Goal: Navigation & Orientation: Find specific page/section

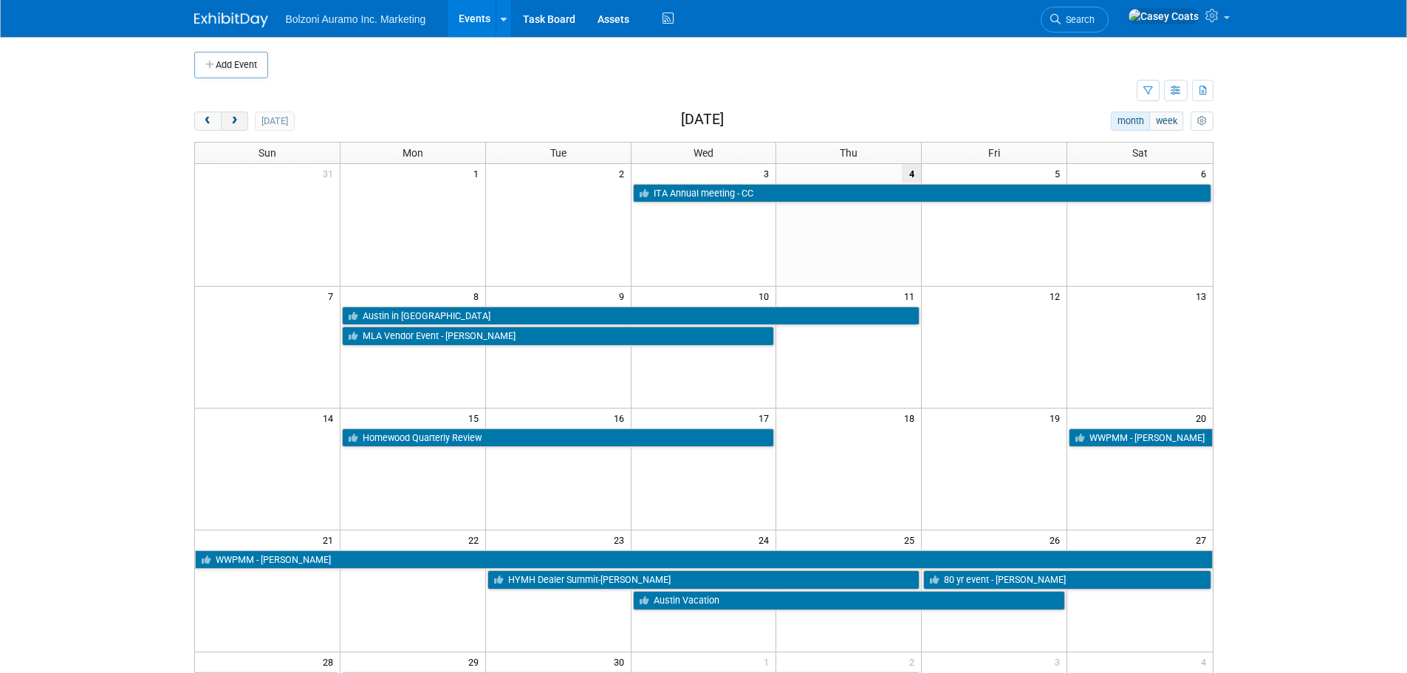
click at [234, 117] on span "next" at bounding box center [234, 122] width 11 height 10
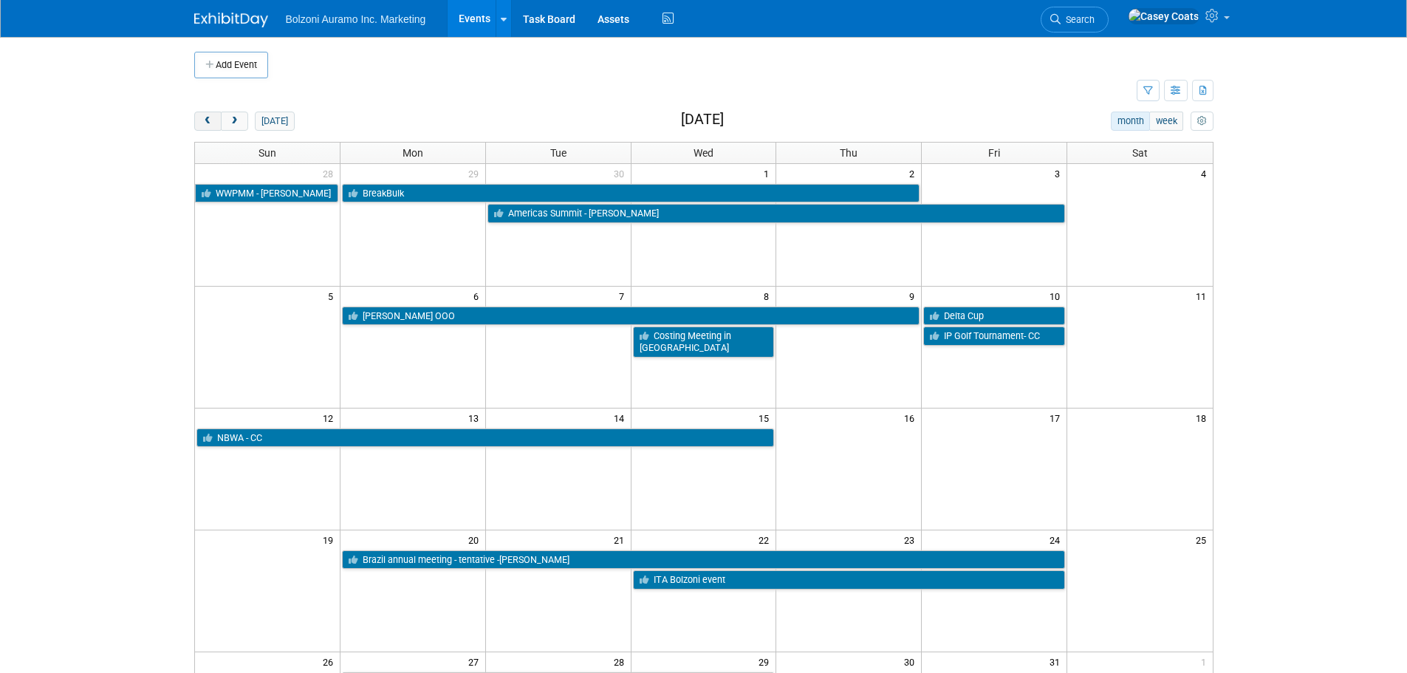
click at [212, 119] on span "prev" at bounding box center [207, 122] width 11 height 10
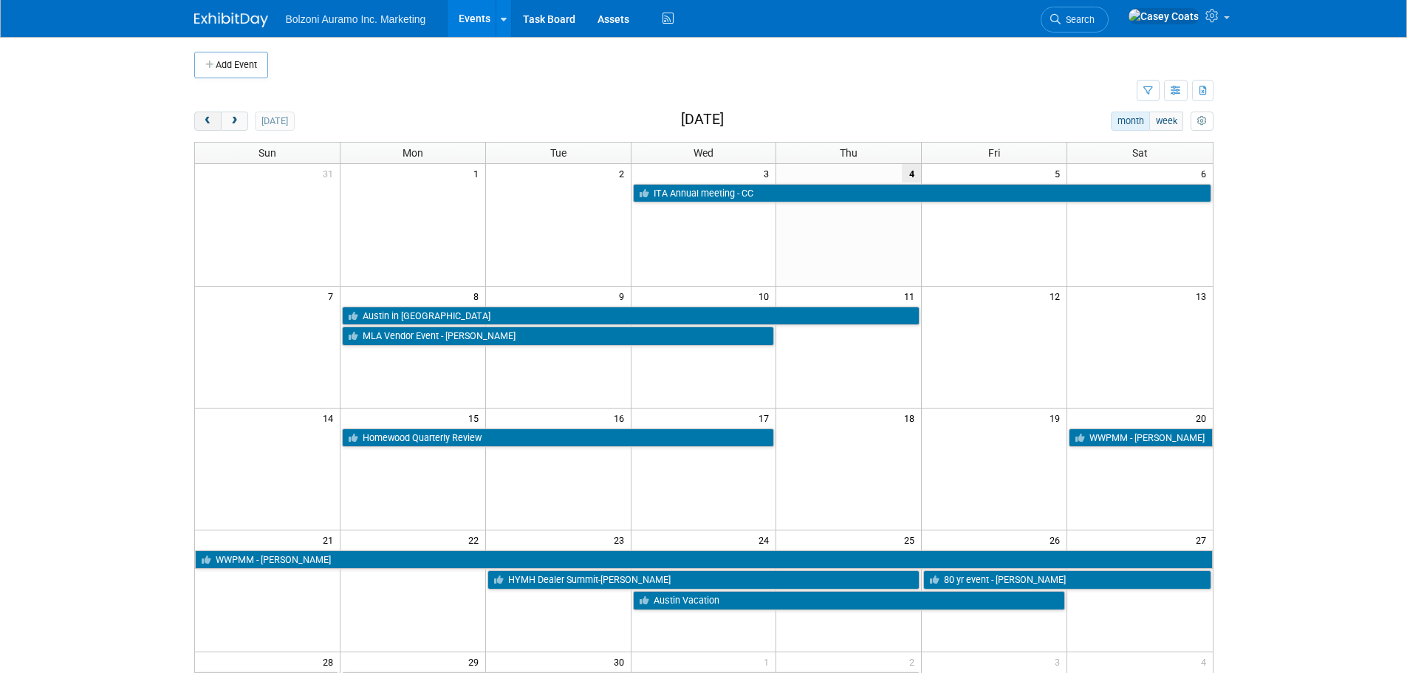
click at [212, 119] on span "prev" at bounding box center [207, 122] width 11 height 10
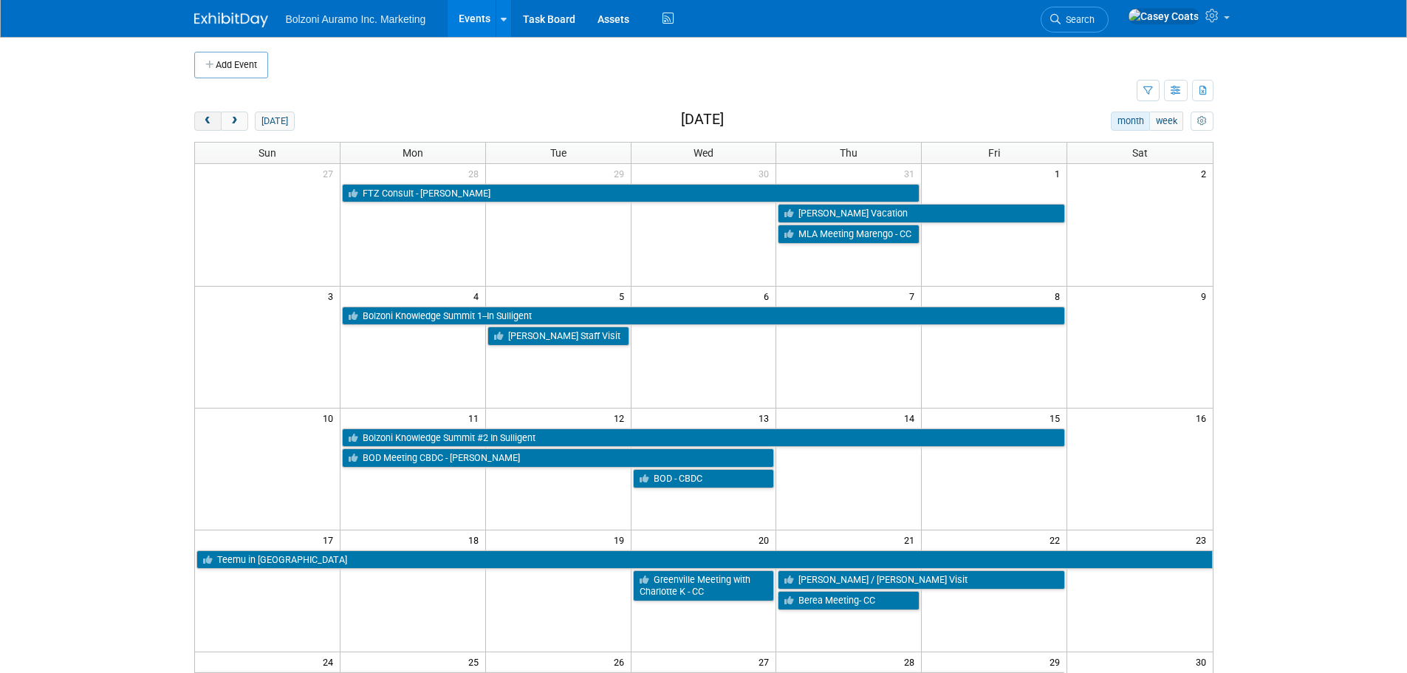
click at [212, 119] on span "prev" at bounding box center [207, 122] width 11 height 10
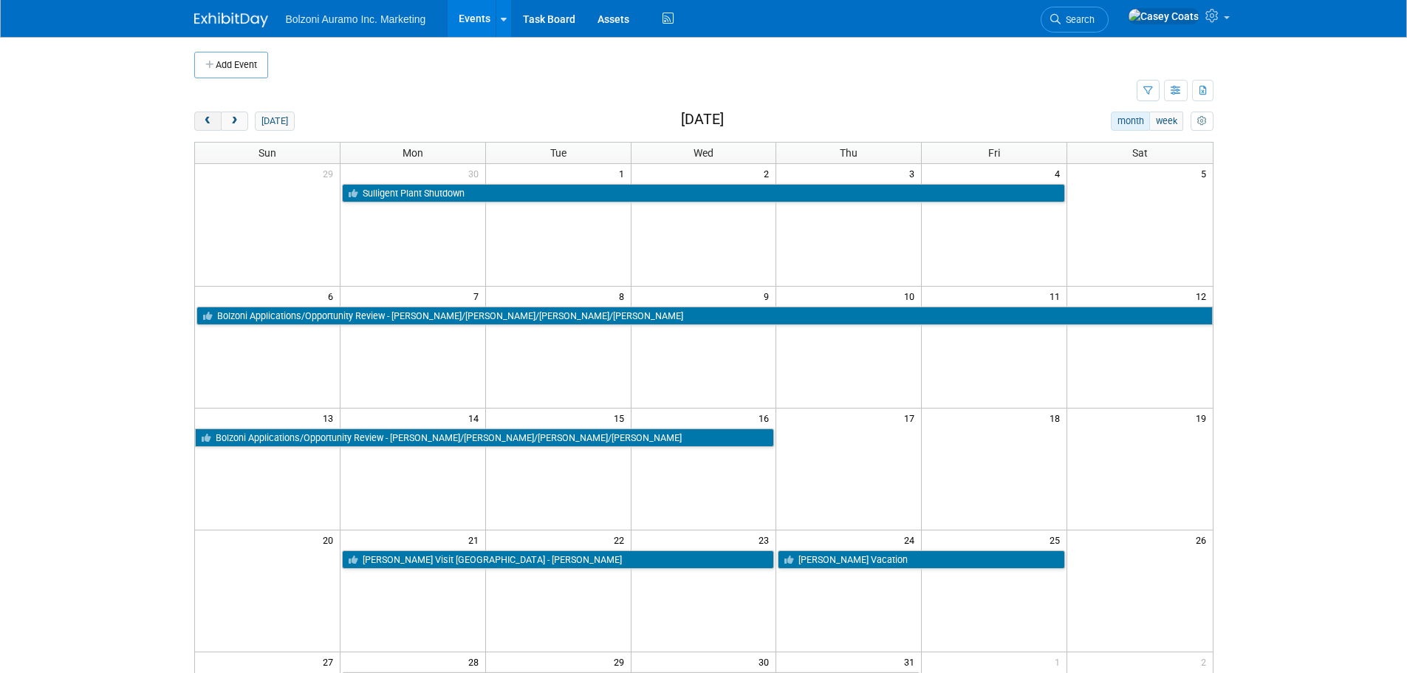
click at [212, 119] on span "prev" at bounding box center [207, 122] width 11 height 10
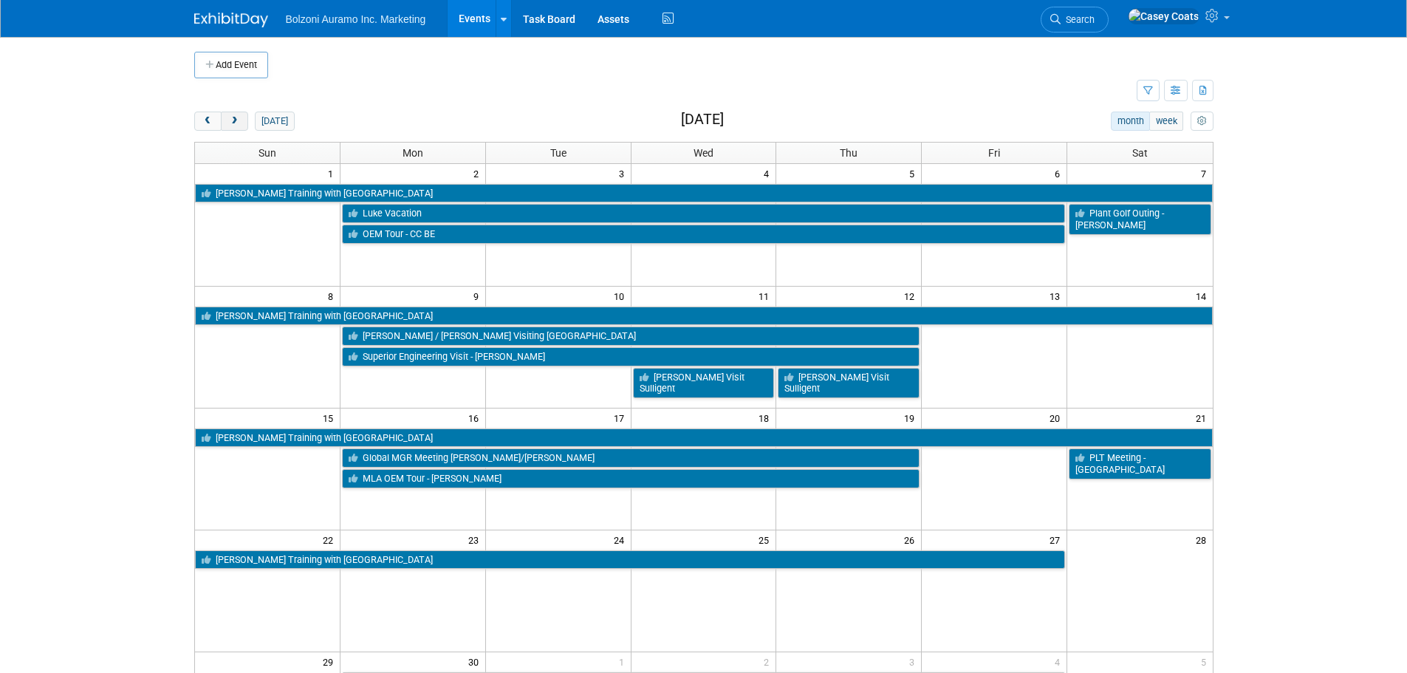
click at [235, 123] on span "next" at bounding box center [234, 122] width 11 height 10
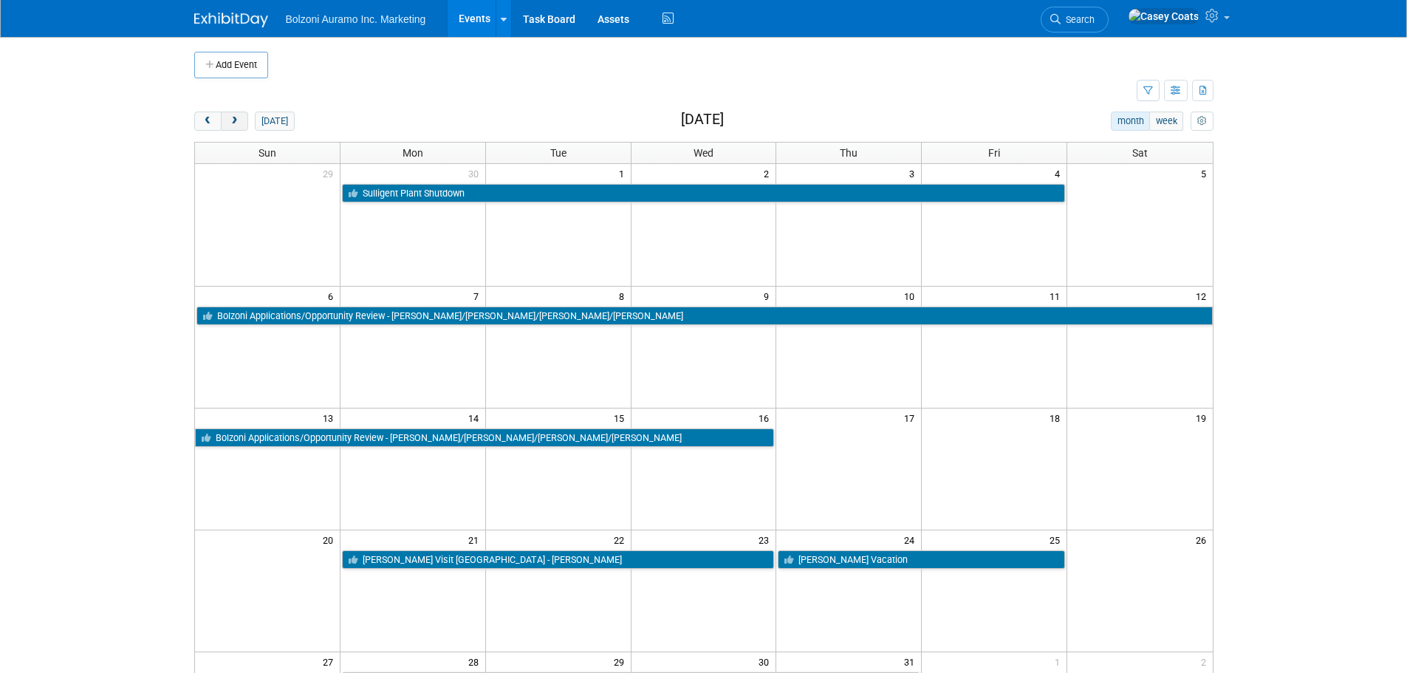
click at [229, 119] on span "next" at bounding box center [234, 122] width 11 height 10
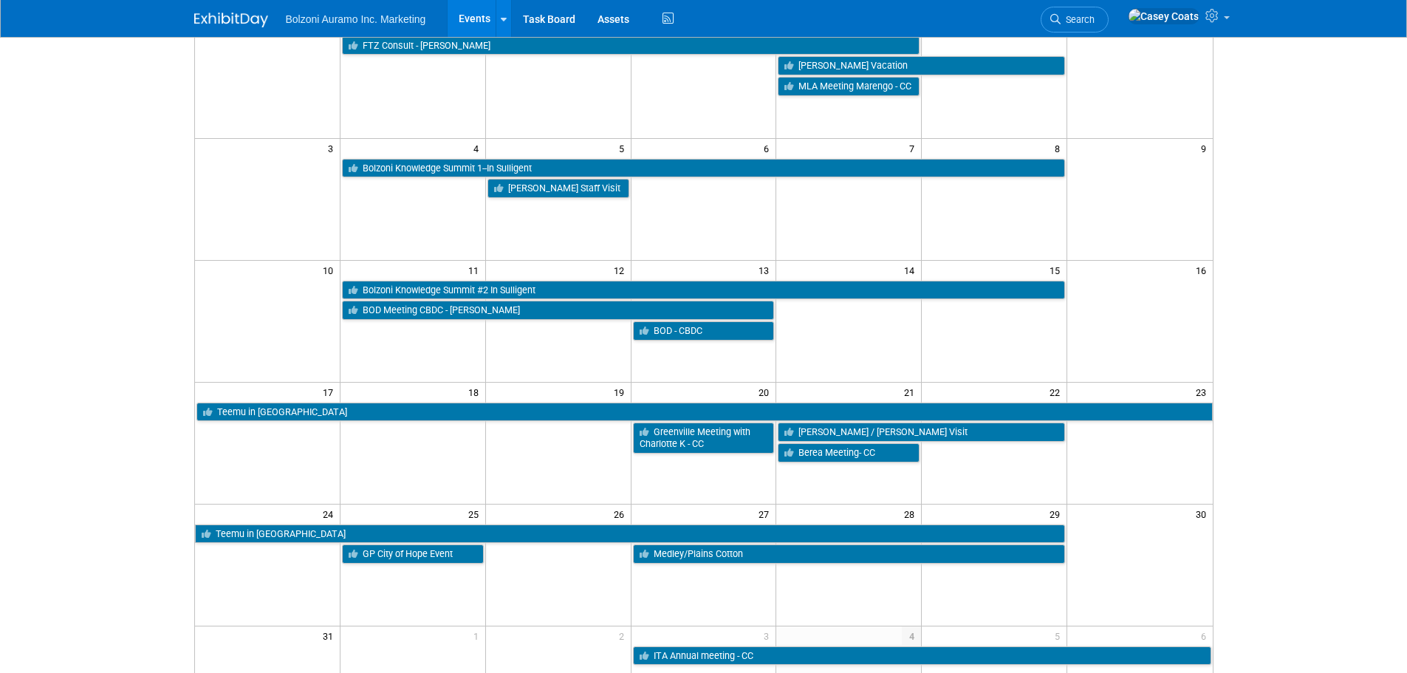
scroll to position [74, 0]
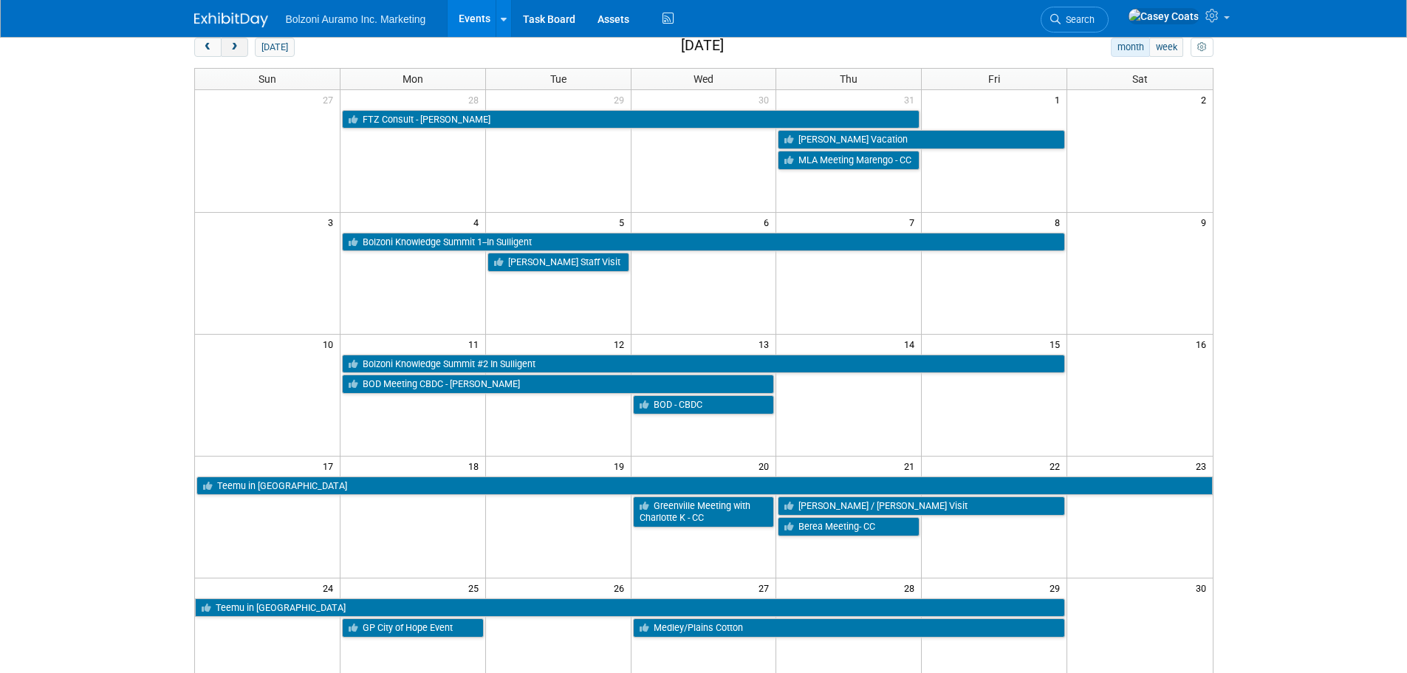
click at [222, 46] on button "next" at bounding box center [234, 47] width 27 height 19
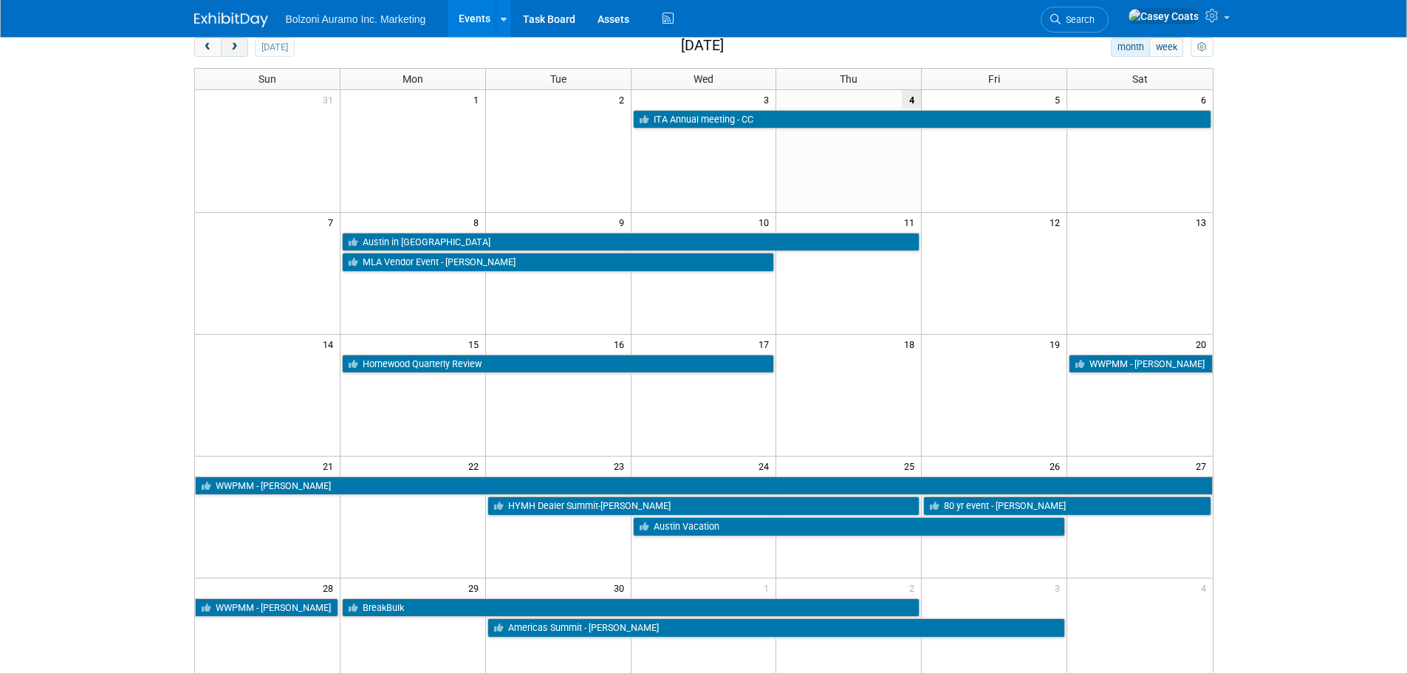
click at [228, 47] on button "next" at bounding box center [234, 47] width 27 height 19
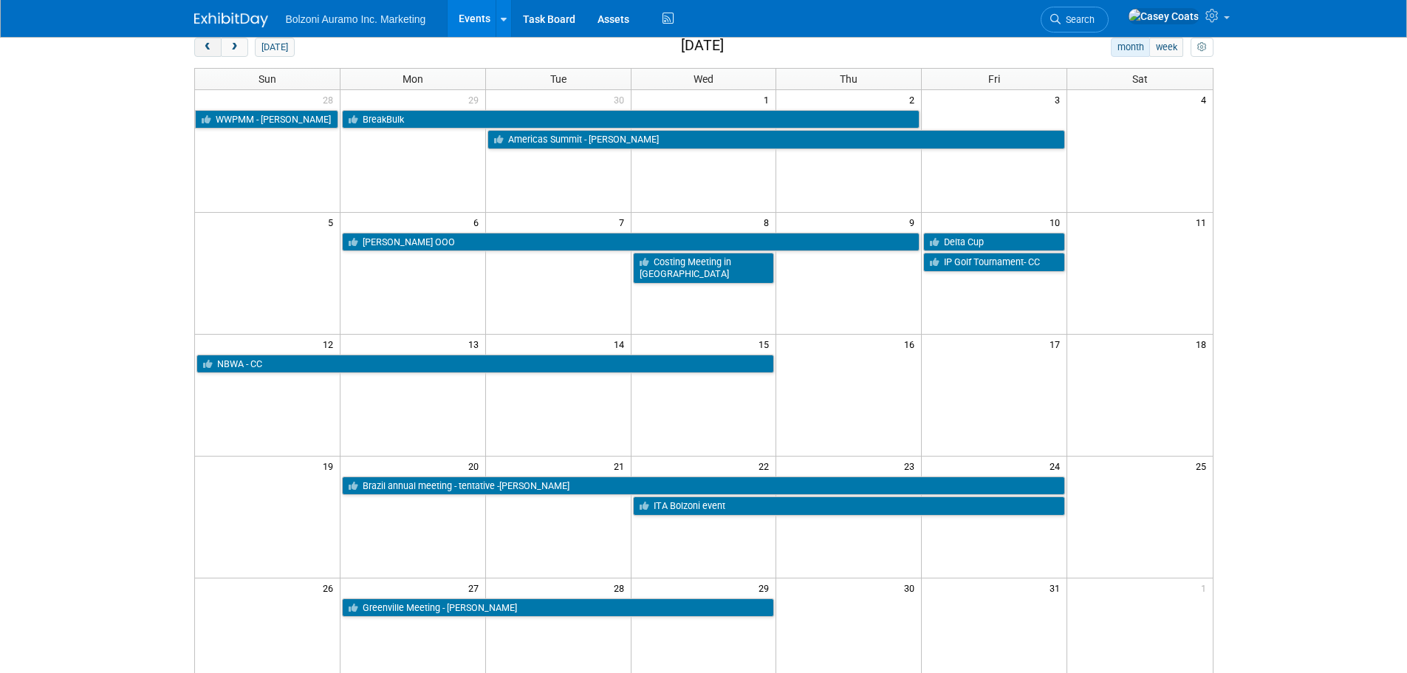
click at [200, 47] on button "prev" at bounding box center [207, 47] width 27 height 19
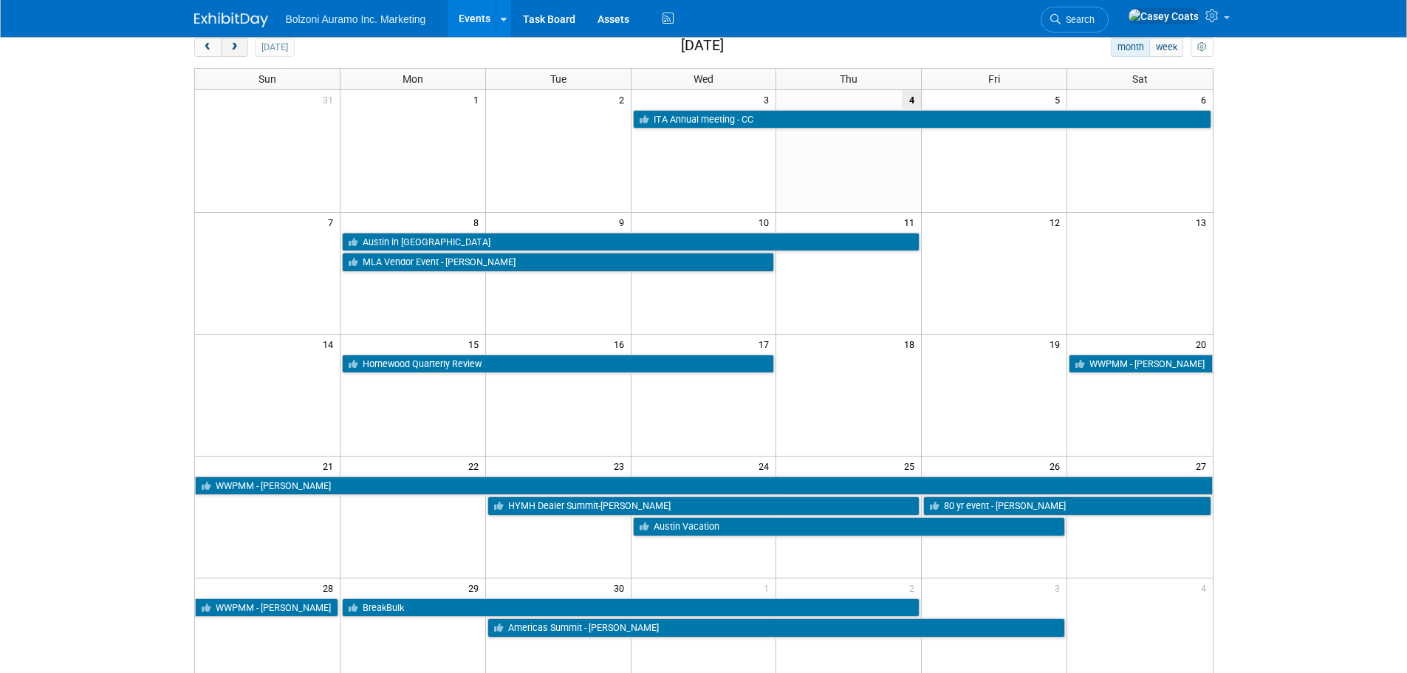
click at [228, 49] on button "next" at bounding box center [234, 47] width 27 height 19
